Goal: Transaction & Acquisition: Download file/media

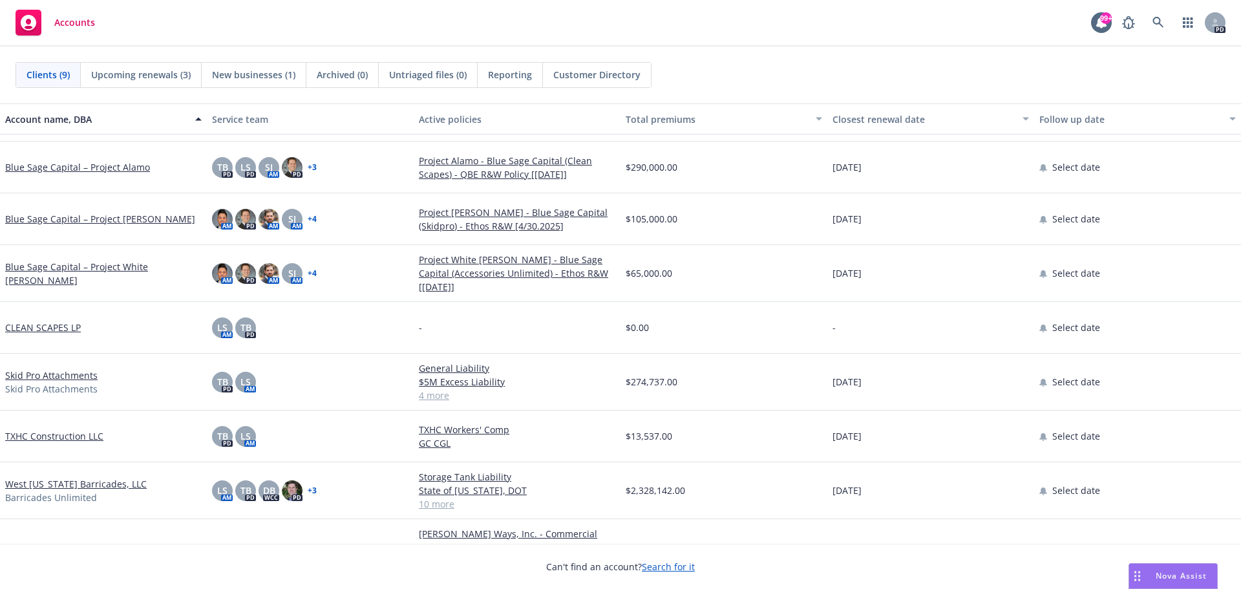
scroll to position [79, 0]
click at [48, 546] on link "[PERSON_NAME] Ways, Inc." at bounding box center [64, 553] width 118 height 14
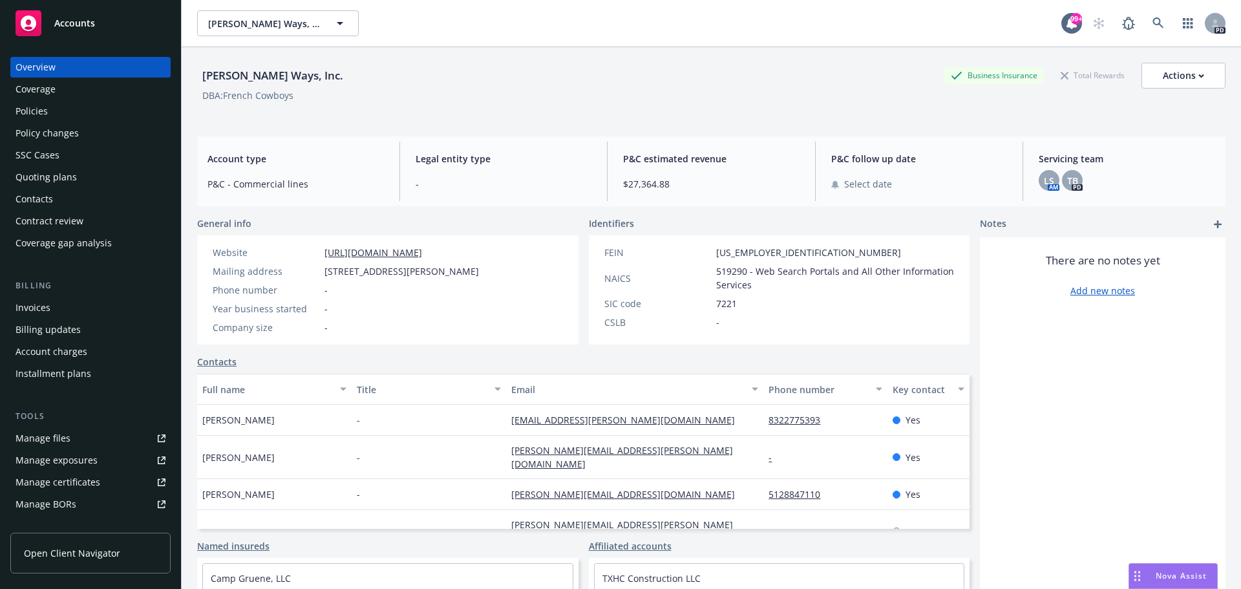
click at [85, 107] on div "Policies" at bounding box center [91, 111] width 150 height 21
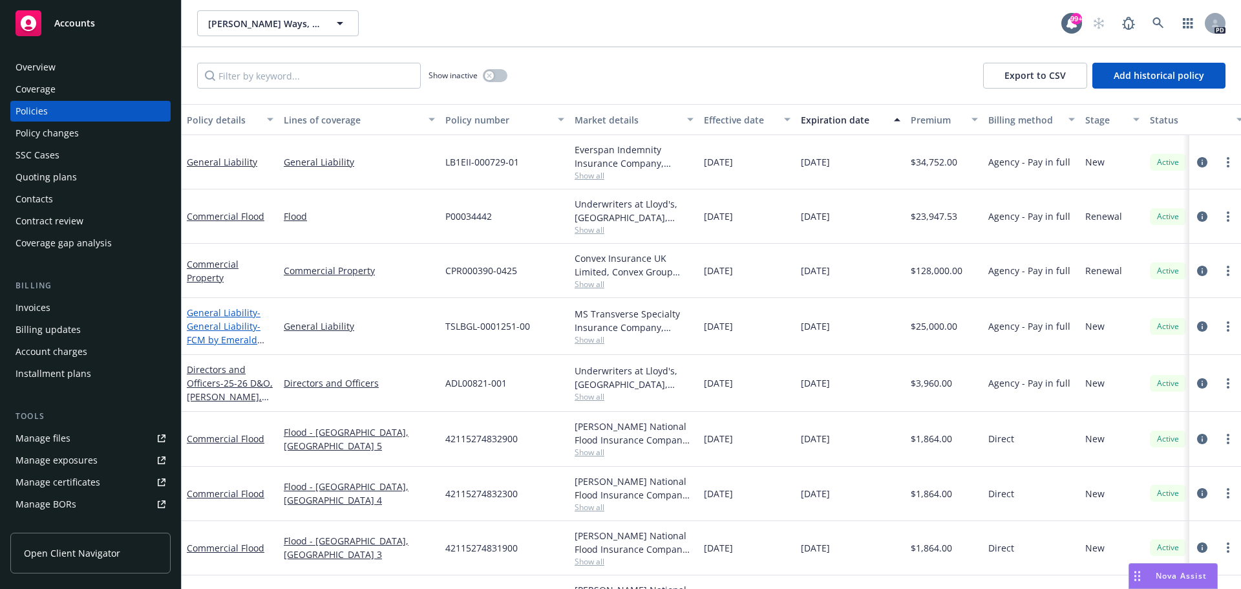
click at [215, 321] on span "- General Liability- FCM by Emerald Stay" at bounding box center [226, 332] width 78 height 53
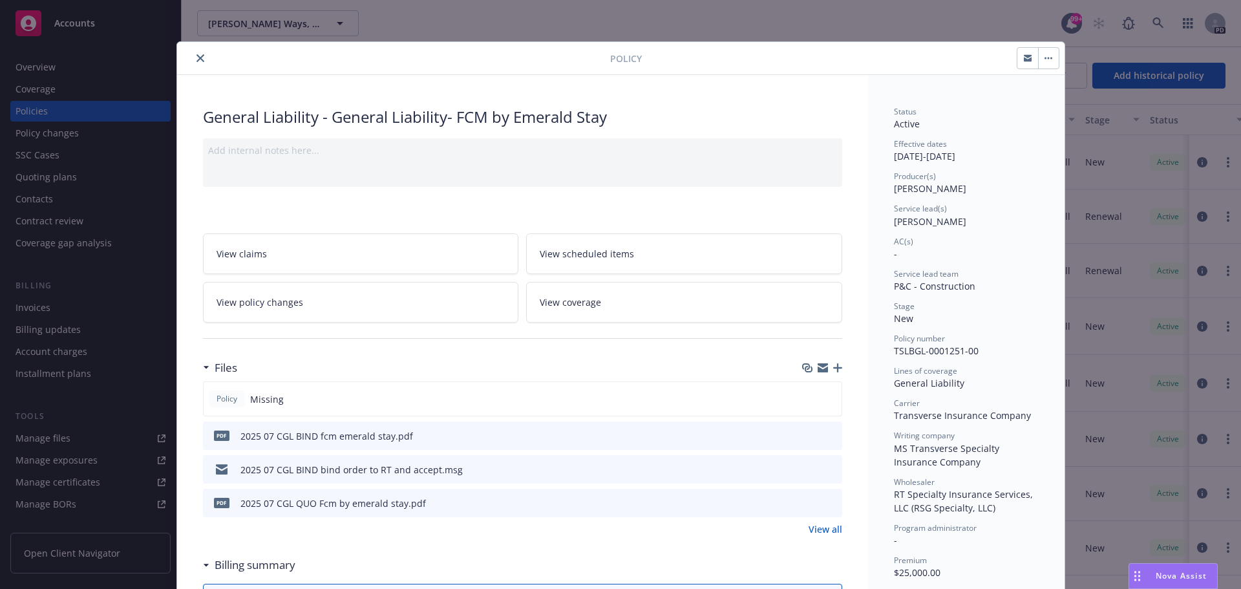
click at [265, 401] on span "Missing" at bounding box center [267, 399] width 34 height 14
click at [804, 435] on icon "download file" at bounding box center [808, 434] width 8 height 8
click at [806, 468] on icon "download file" at bounding box center [808, 468] width 8 height 8
click at [937, 30] on div "Policy General Liability - General Liability- FCM by Emerald Stay Add internal …" at bounding box center [620, 294] width 1241 height 589
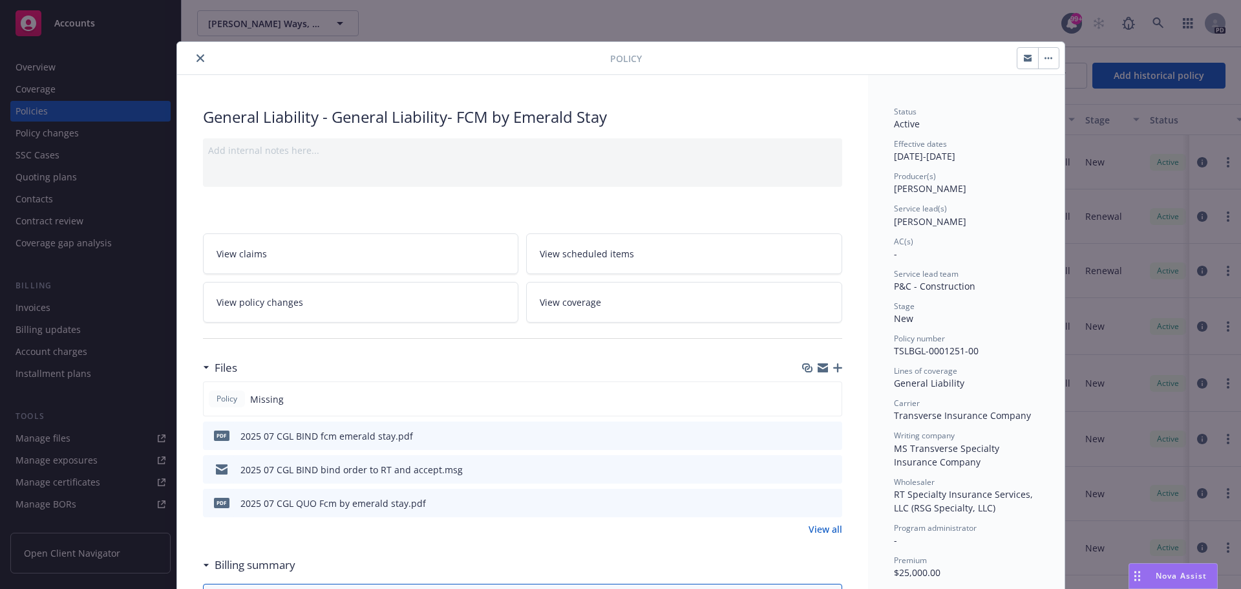
click at [325, 469] on div "2025 07 CGL BIND bind order to RT and accept.msg" at bounding box center [351, 470] width 222 height 14
click at [806, 469] on icon "download file" at bounding box center [809, 469] width 10 height 10
click at [950, 24] on div "Policy General Liability - General Liability- FCM by Emerald Stay Add internal …" at bounding box center [620, 294] width 1241 height 589
